Goal: Transaction & Acquisition: Purchase product/service

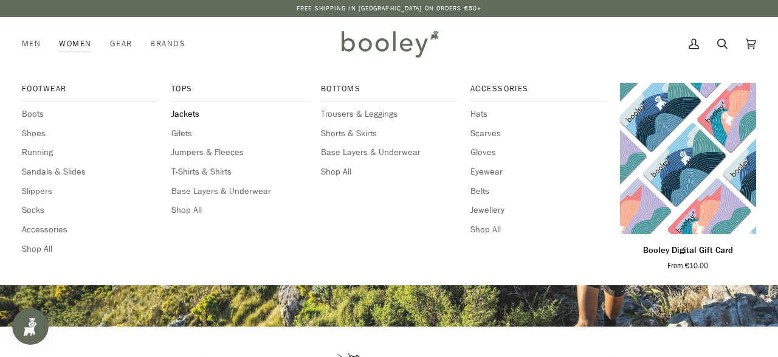
click at [181, 120] on span "Jackets" at bounding box center [239, 114] width 136 height 13
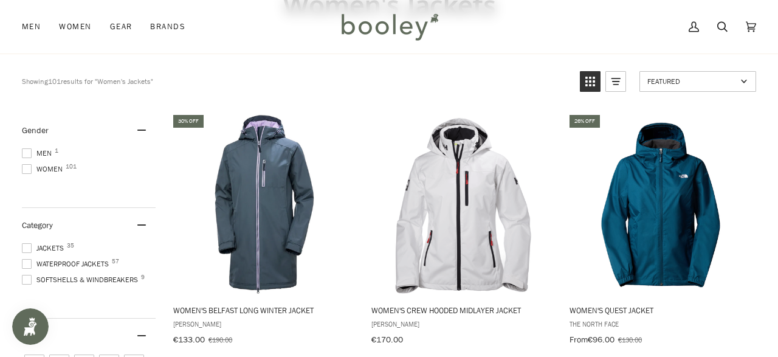
scroll to position [108, 0]
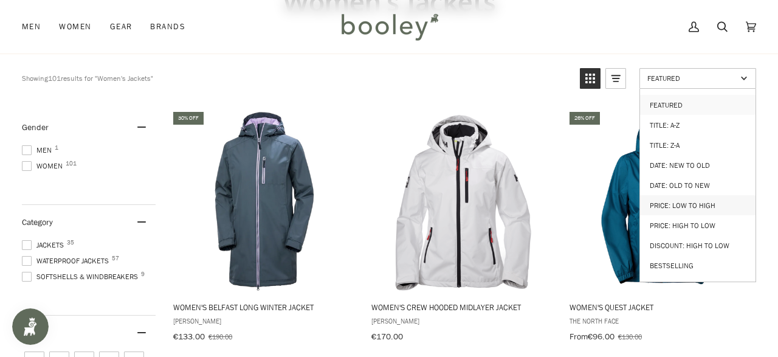
click at [698, 196] on link "Price: Low to High" at bounding box center [697, 205] width 115 height 20
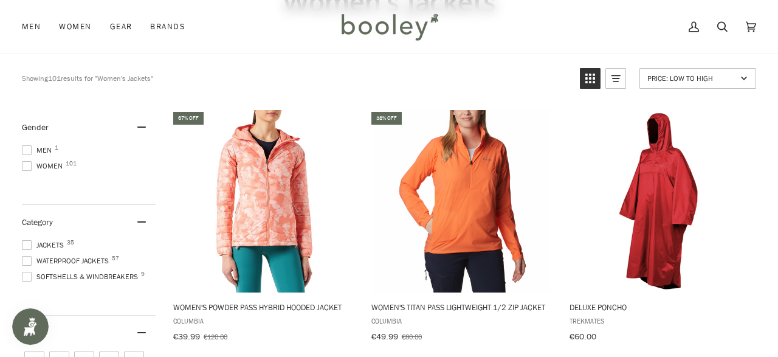
click at [72, 208] on div "Category" at bounding box center [89, 222] width 134 height 35
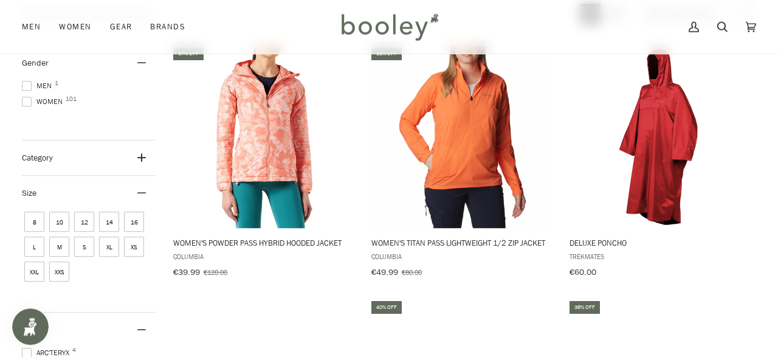
scroll to position [173, 0]
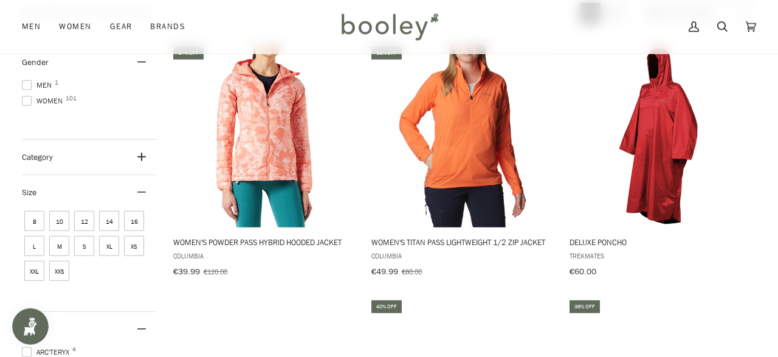
click at [106, 187] on div "Size" at bounding box center [89, 192] width 134 height 35
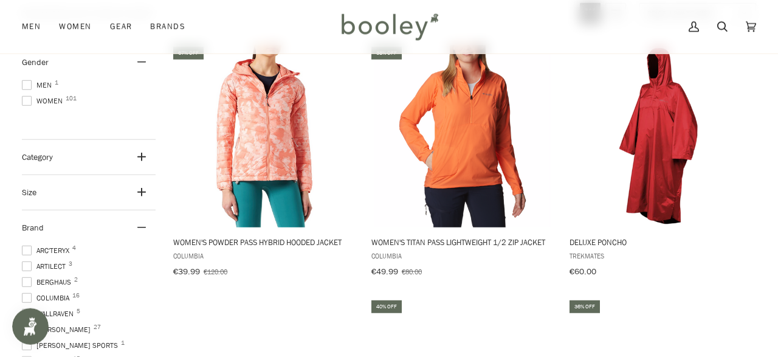
click at [139, 188] on icon at bounding box center [141, 192] width 9 height 9
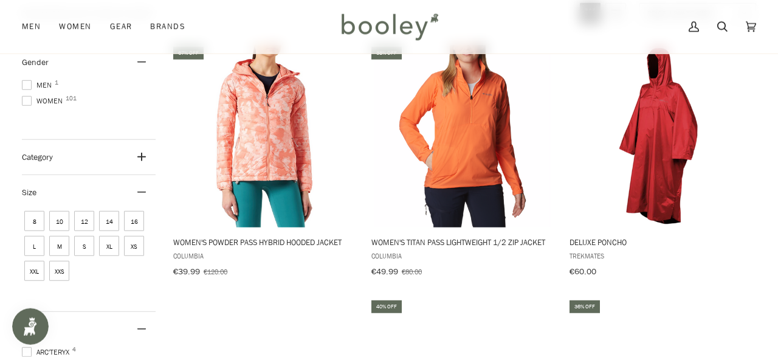
click at [82, 244] on span "S" at bounding box center [84, 246] width 20 height 20
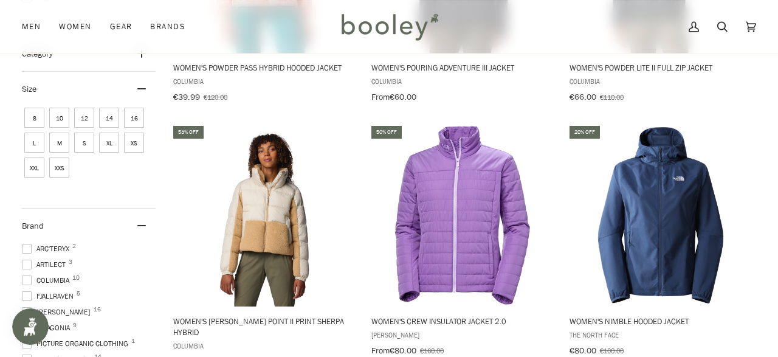
scroll to position [354, 0]
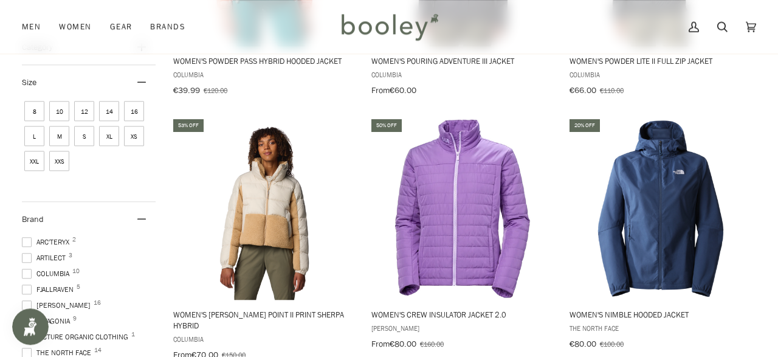
click at [64, 133] on span "M" at bounding box center [59, 136] width 20 height 20
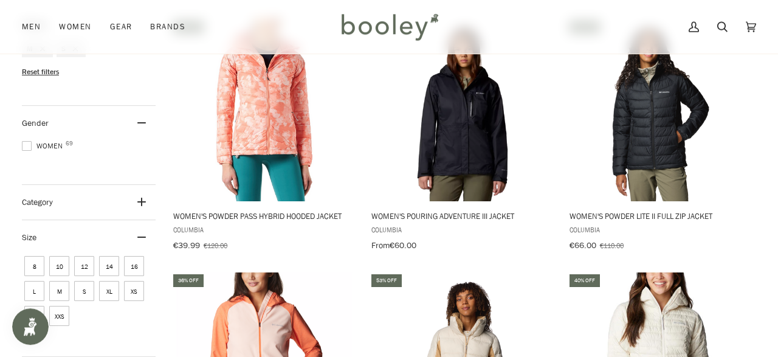
scroll to position [201, 0]
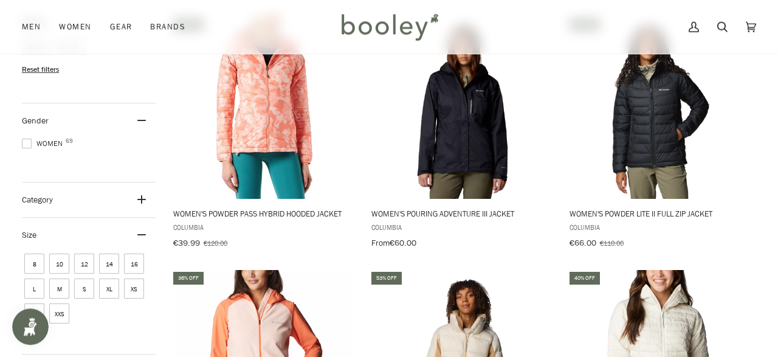
click at [108, 201] on div "Category" at bounding box center [89, 199] width 134 height 35
click at [29, 233] on span at bounding box center [27, 238] width 10 height 10
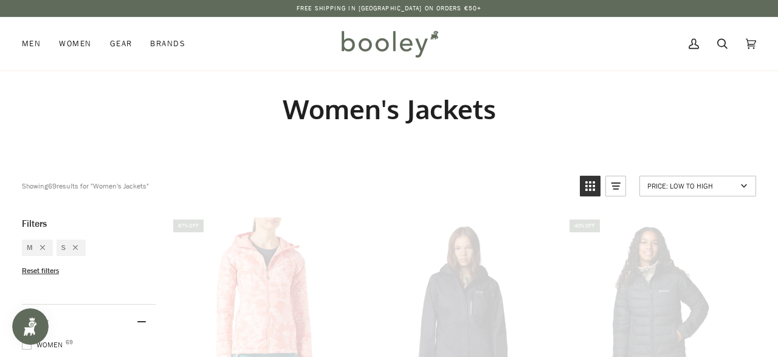
scroll to position [0, 0]
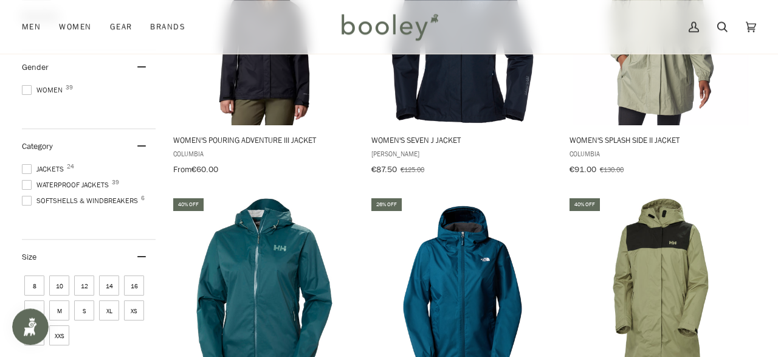
scroll to position [275, 0]
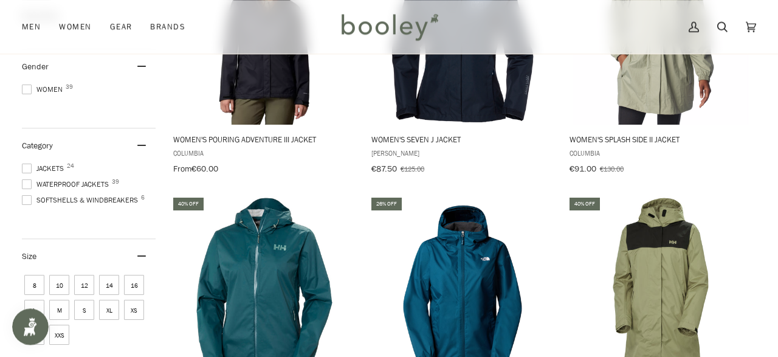
click at [25, 181] on span at bounding box center [27, 184] width 10 height 10
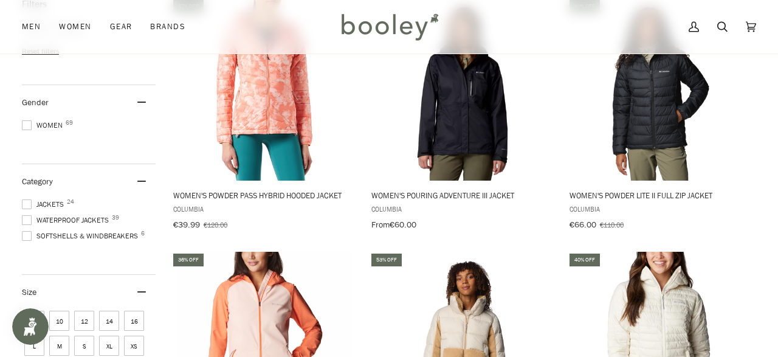
scroll to position [252, 0]
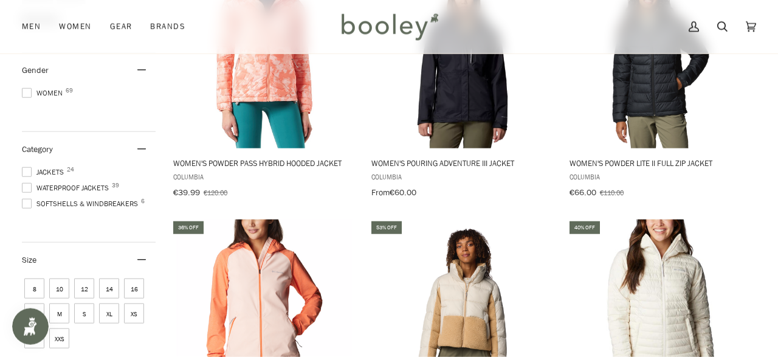
click at [30, 201] on span at bounding box center [27, 204] width 10 height 10
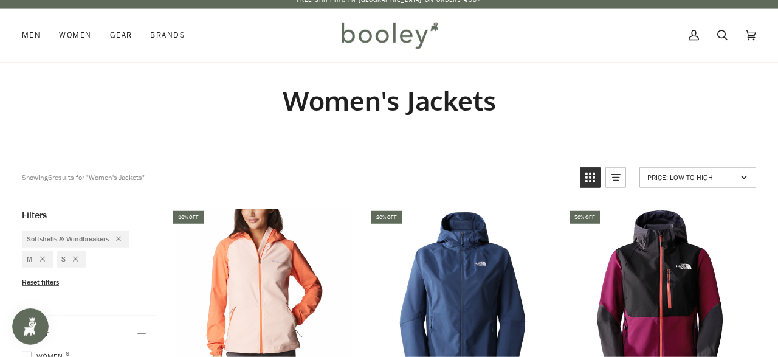
scroll to position [8, 0]
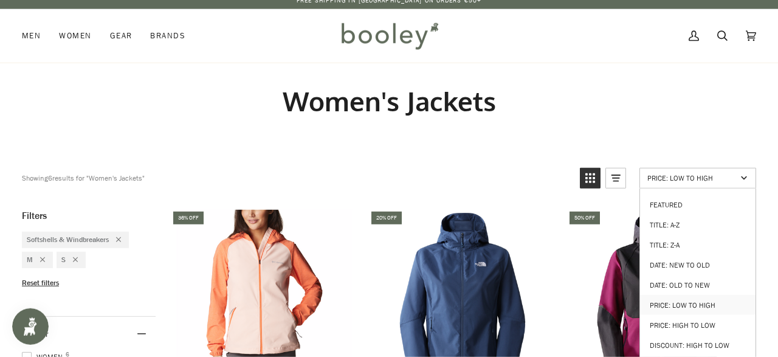
click at [681, 170] on link "Price: Low to High" at bounding box center [697, 178] width 117 height 21
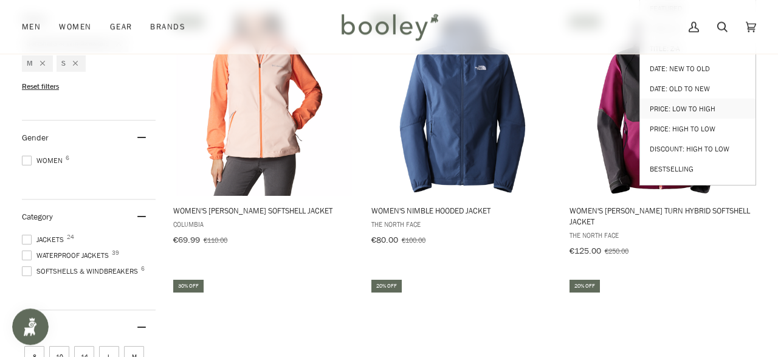
scroll to position [205, 0]
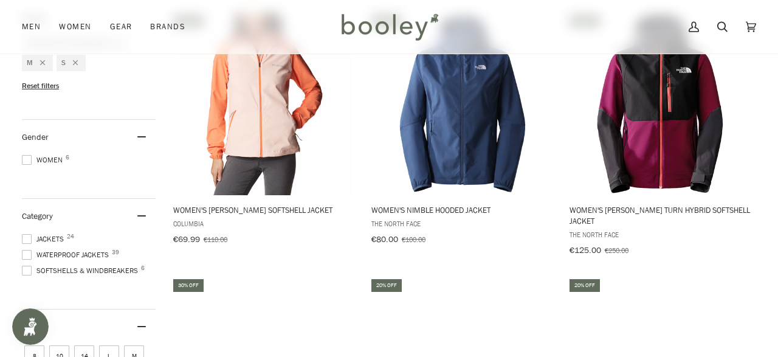
click at [27, 266] on span at bounding box center [27, 271] width 10 height 10
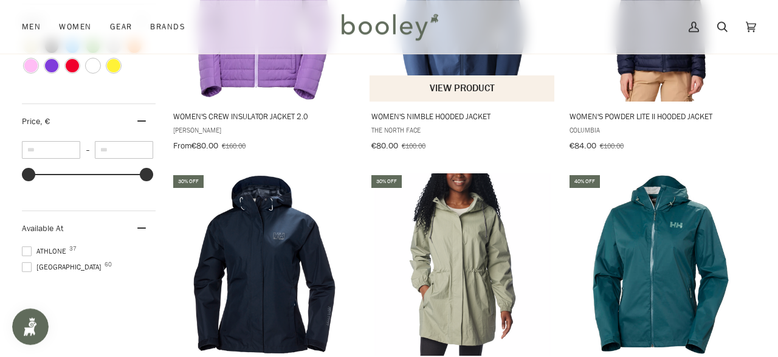
scroll to position [819, 0]
